Goal: Task Accomplishment & Management: Manage account settings

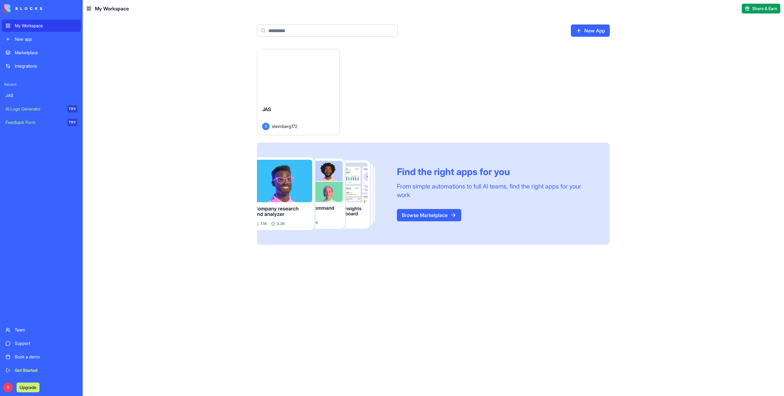
click at [311, 80] on button "Launch" at bounding box center [298, 75] width 46 height 12
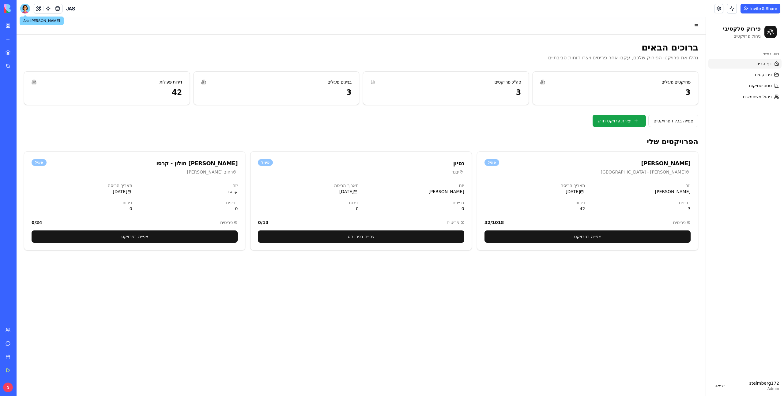
click at [24, 11] on div at bounding box center [25, 9] width 10 height 10
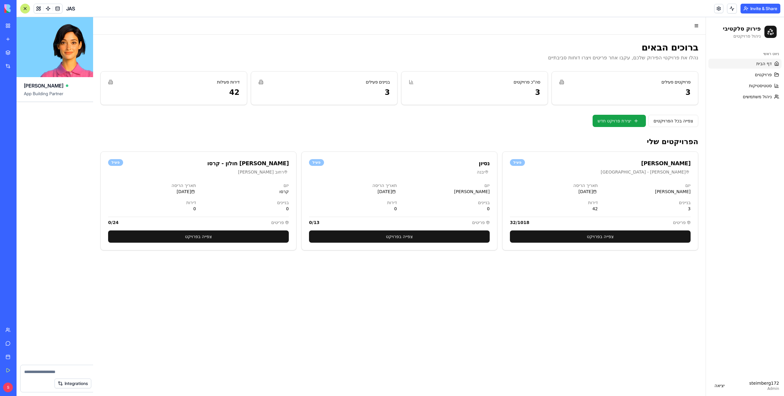
scroll to position [43560, 0]
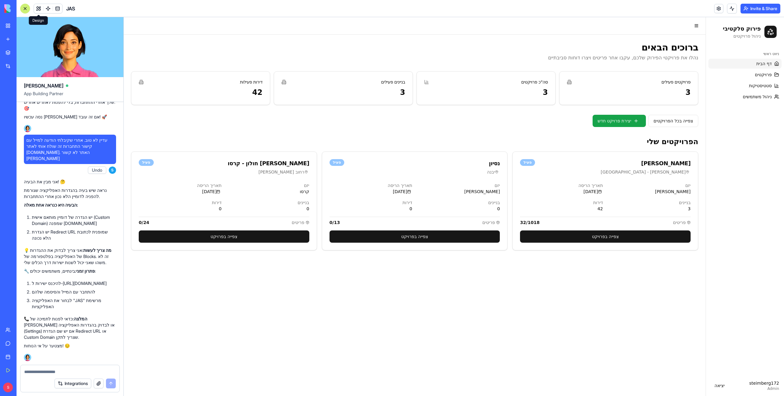
click at [39, 8] on button at bounding box center [38, 8] width 9 height 9
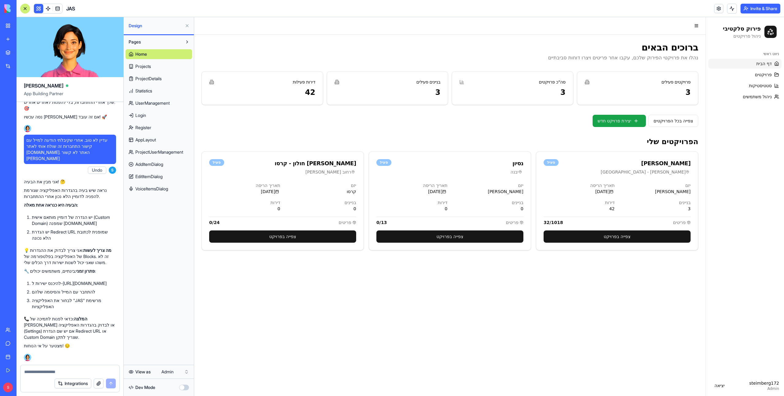
click at [26, 333] on link "Team" at bounding box center [14, 330] width 25 height 12
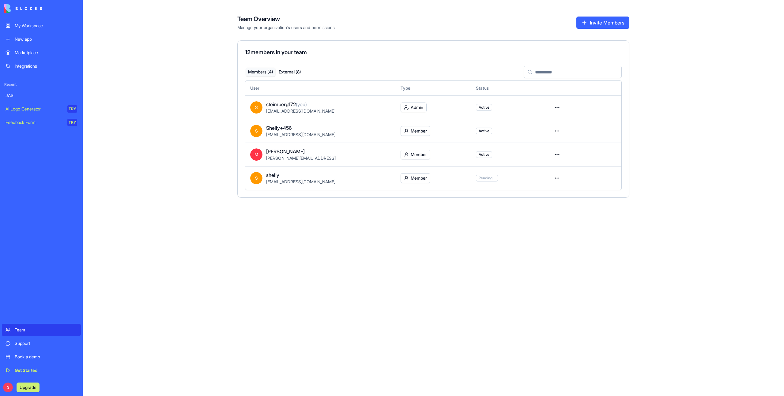
click at [616, 25] on button "Invite Members" at bounding box center [603, 23] width 53 height 12
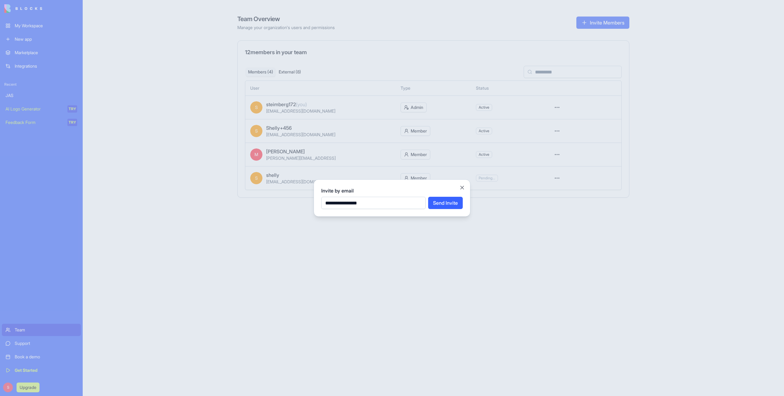
type input "**********"
click at [445, 203] on button "Send Invite" at bounding box center [445, 203] width 35 height 12
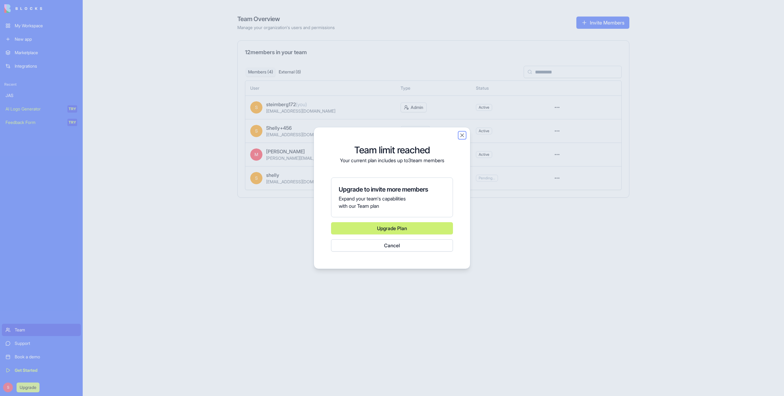
click at [462, 138] on button "Close" at bounding box center [462, 135] width 6 height 6
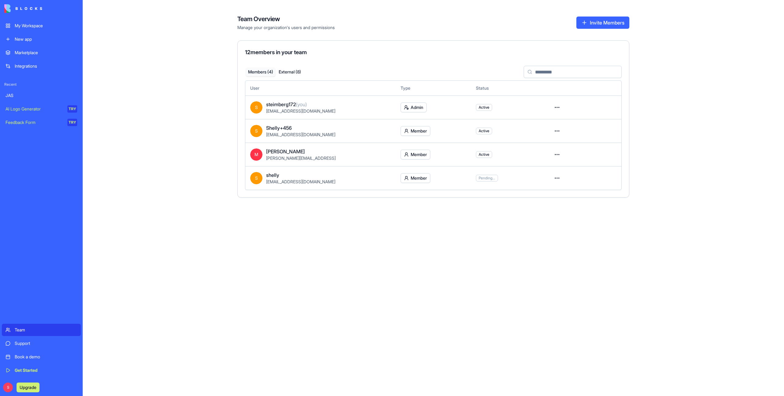
click at [293, 73] on button "External ( 8 )" at bounding box center [289, 72] width 29 height 9
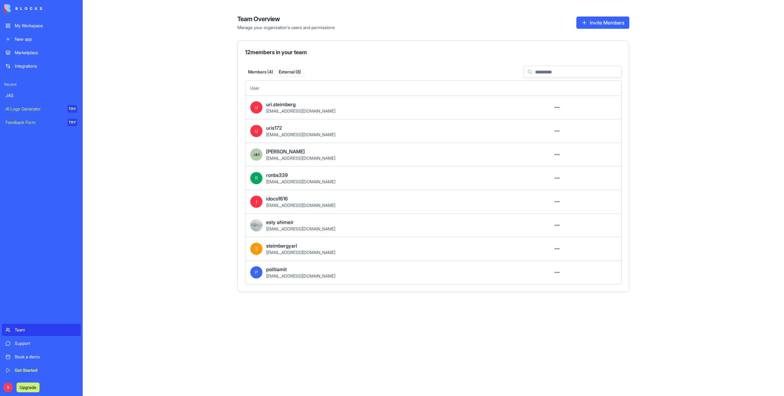
click at [593, 25] on button "Invite Members" at bounding box center [603, 23] width 53 height 12
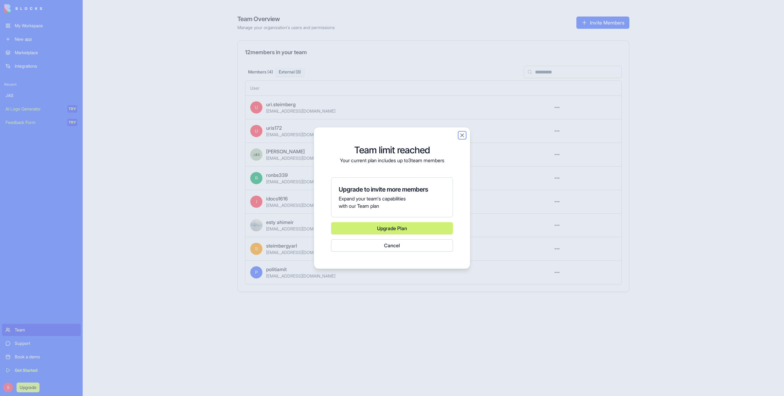
click at [461, 136] on button "Close" at bounding box center [462, 135] width 6 height 6
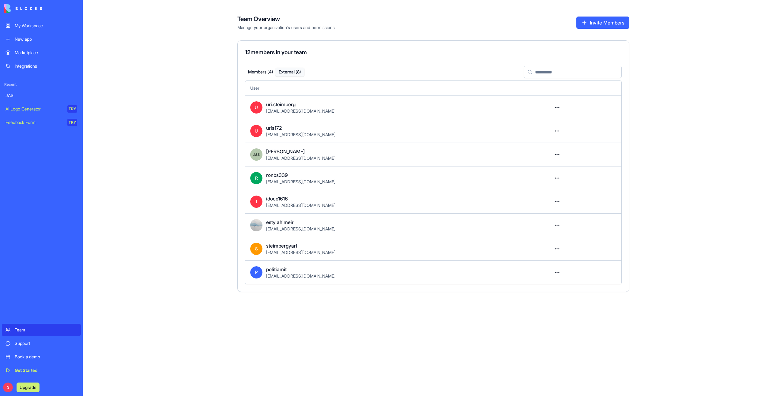
click at [609, 23] on button "Invite Members" at bounding box center [603, 23] width 53 height 12
drag, startPoint x: 307, startPoint y: 152, endPoint x: 263, endPoint y: 150, distance: 44.1
click at [264, 150] on div "[PERSON_NAME] [EMAIL_ADDRESS][DOMAIN_NAME]" at bounding box center [395, 154] width 291 height 13
drag, startPoint x: 335, startPoint y: 115, endPoint x: 307, endPoint y: 112, distance: 28.0
click at [307, 112] on td "U uri.steimberg [EMAIL_ADDRESS][DOMAIN_NAME]" at bounding box center [395, 108] width 301 height 24
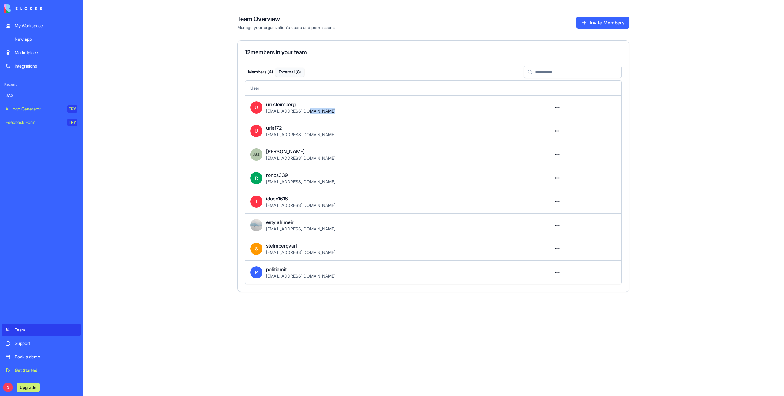
click at [345, 116] on td "U uri.steimberg [EMAIL_ADDRESS][DOMAIN_NAME]" at bounding box center [395, 108] width 301 height 24
drag, startPoint x: 336, startPoint y: 109, endPoint x: 264, endPoint y: 109, distance: 71.4
click at [264, 109] on div "U uri.steimberg [EMAIL_ADDRESS][DOMAIN_NAME]" at bounding box center [395, 107] width 291 height 13
copy span "[EMAIL_ADDRESS][DOMAIN_NAME]"
click at [33, 23] on div "My Workspace" at bounding box center [46, 26] width 63 height 6
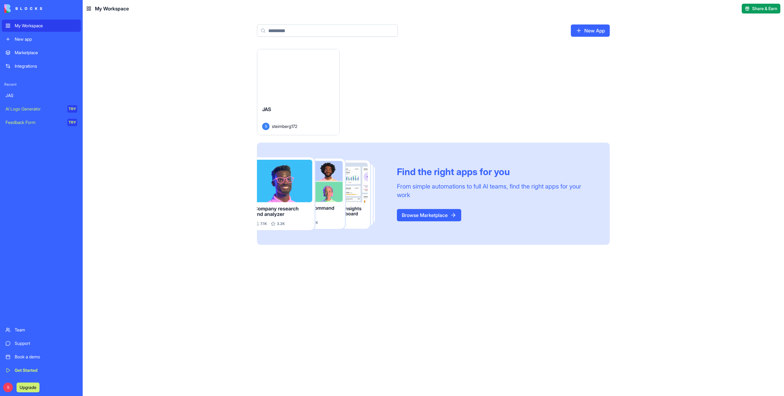
click at [310, 82] on div "Launch" at bounding box center [298, 74] width 82 height 51
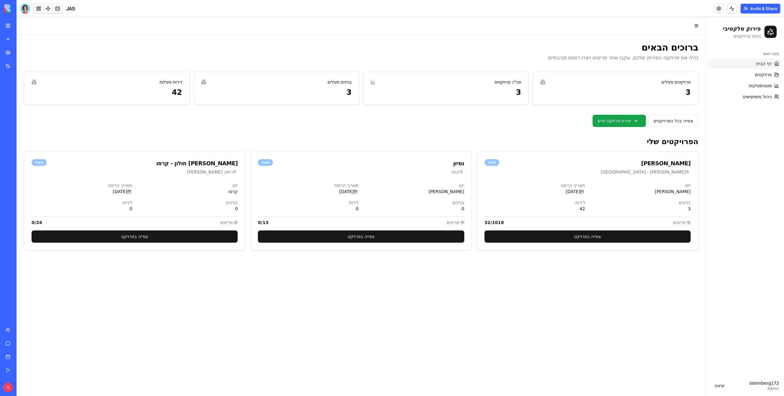
click at [762, 8] on button "Invite & Share" at bounding box center [761, 9] width 40 height 10
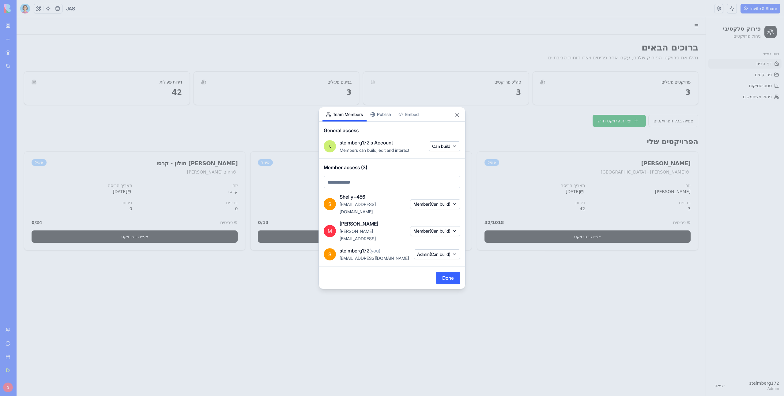
click at [385, 119] on div "Share App Team Members Publish Embed General access s steimberg172's Account Me…" at bounding box center [392, 198] width 147 height 183
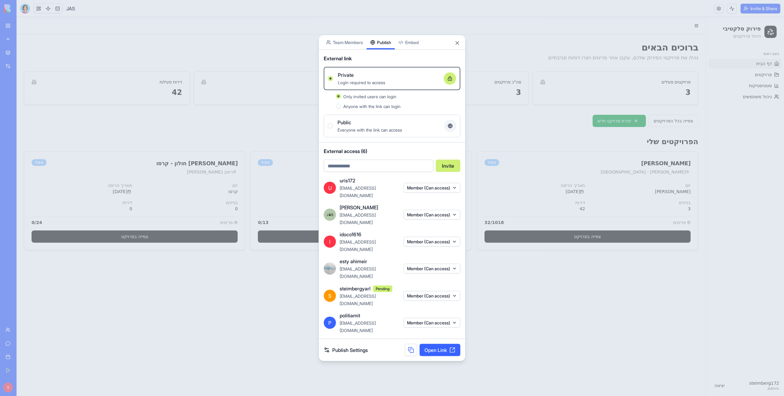
click at [341, 126] on span "Public" at bounding box center [345, 122] width 14 height 7
click at [333, 129] on button "Public Everyone with the link can access" at bounding box center [330, 126] width 5 height 5
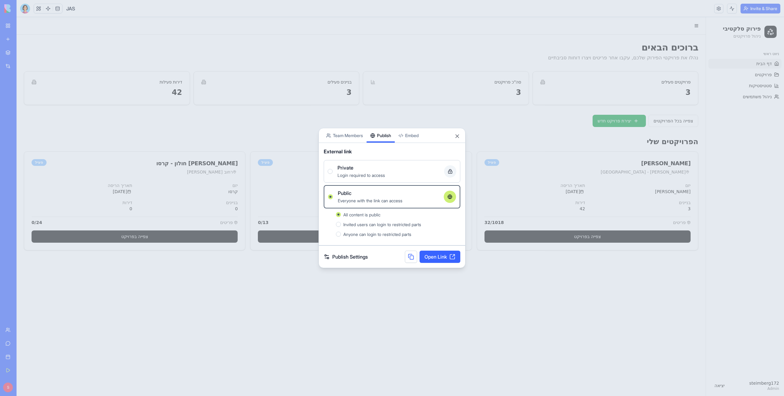
click at [413, 256] on button at bounding box center [411, 257] width 12 height 12
click at [456, 134] on button "Close" at bounding box center [457, 136] width 6 height 6
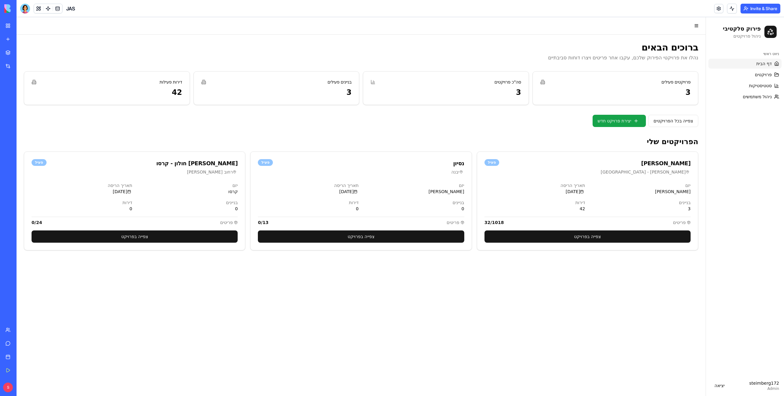
click at [760, 10] on button "Invite & Share" at bounding box center [761, 9] width 40 height 10
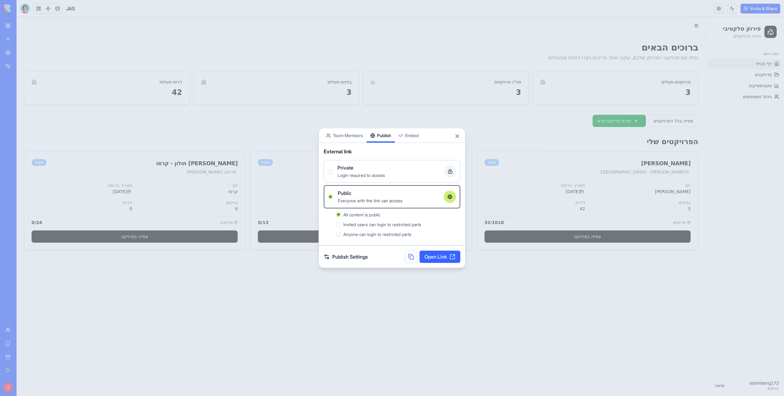
click at [333, 173] on div "Private Login required to access" at bounding box center [392, 171] width 129 height 15
click at [333, 173] on button "Private Login required to access" at bounding box center [330, 171] width 5 height 5
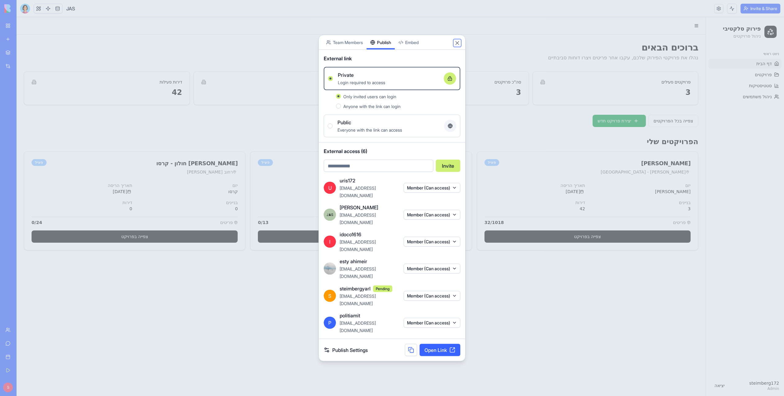
click at [457, 46] on button "Close" at bounding box center [457, 43] width 6 height 6
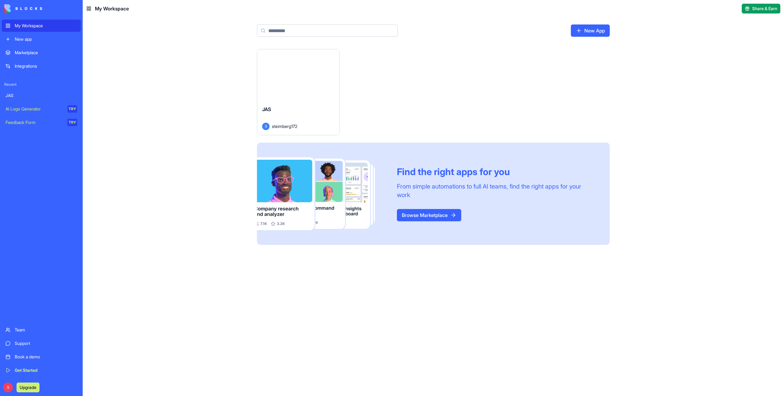
click at [307, 84] on div "Launch" at bounding box center [298, 74] width 82 height 51
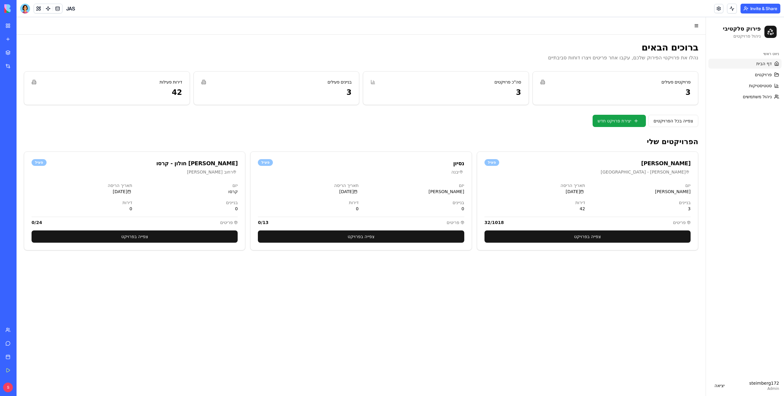
click at [757, 8] on button "Invite & Share" at bounding box center [761, 9] width 40 height 10
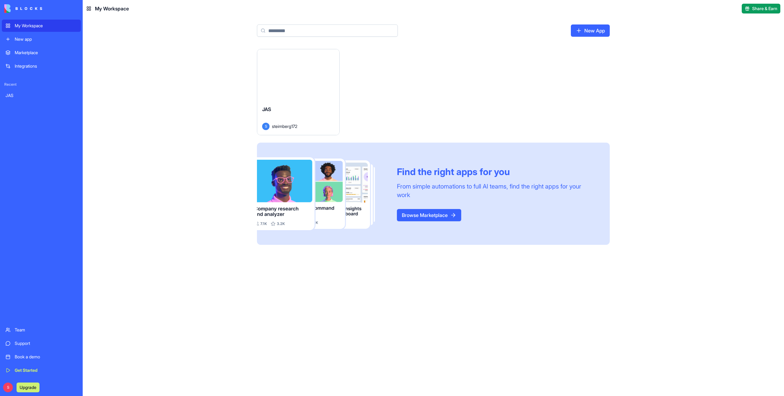
click at [264, 88] on div "Launch" at bounding box center [298, 74] width 82 height 51
click at [303, 92] on div "Launch" at bounding box center [298, 74] width 82 height 51
